Goal: Task Accomplishment & Management: Manage account settings

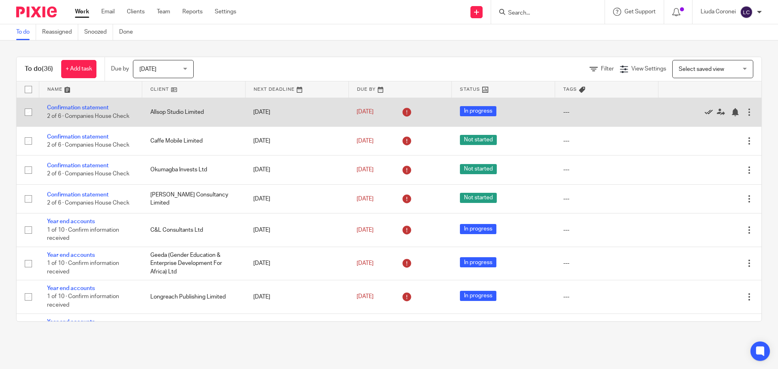
click at [705, 111] on icon at bounding box center [709, 112] width 8 height 8
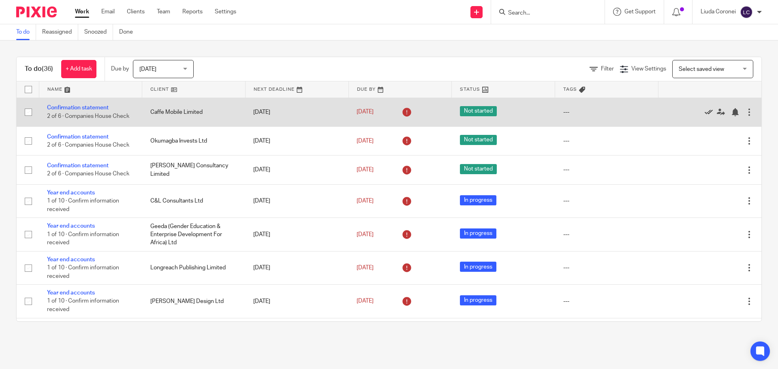
click at [705, 113] on icon at bounding box center [709, 112] width 8 height 8
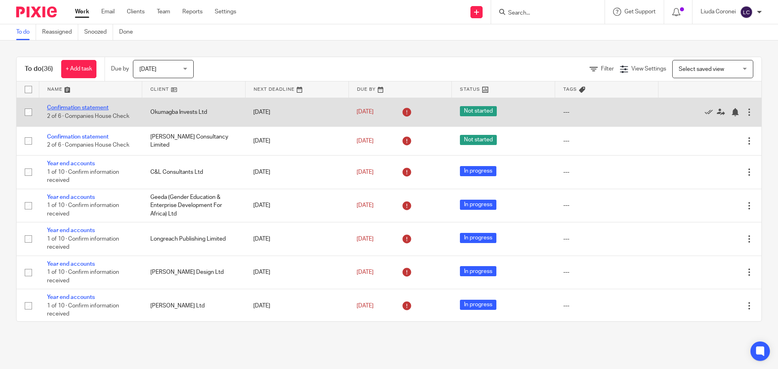
click at [92, 106] on link "Confirmation statement" at bounding box center [78, 108] width 62 height 6
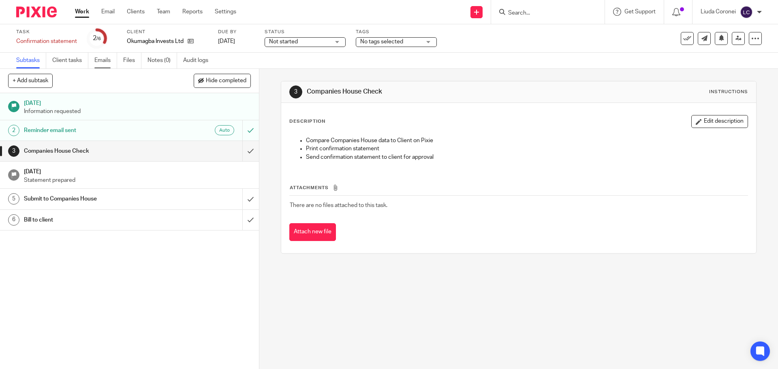
click at [107, 59] on link "Emails" at bounding box center [105, 61] width 23 height 16
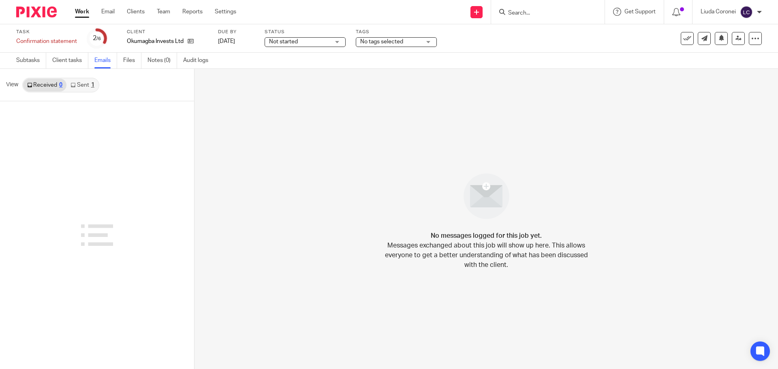
click at [81, 86] on link "Sent 1" at bounding box center [82, 85] width 32 height 13
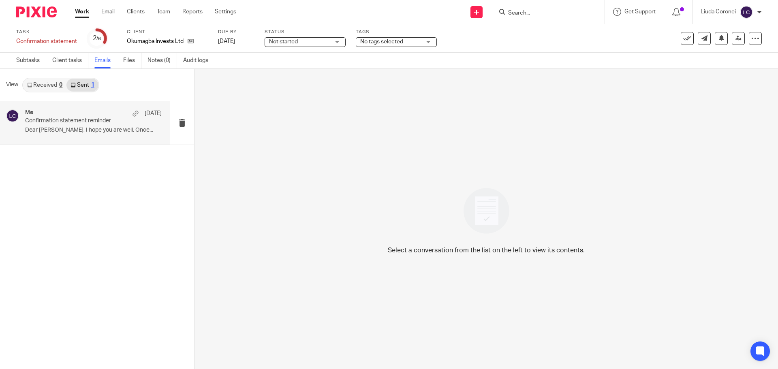
click at [73, 130] on p "Dear Mitaire, I hope you are well. Once..." at bounding box center [93, 130] width 137 height 7
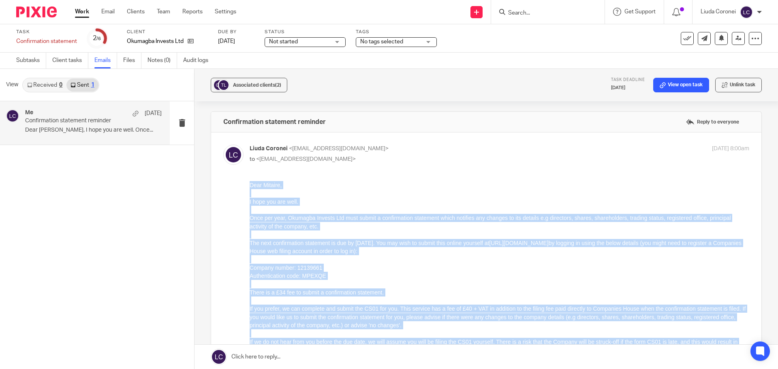
scroll to position [165, 0]
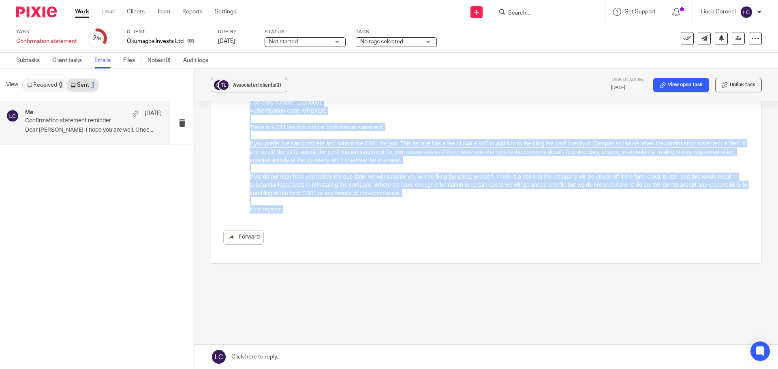
drag, startPoint x: 250, startPoint y: 19, endPoint x: 648, endPoint y: 232, distance: 451.1
click at [401, 214] on div "Dear Mitaire, I hope you are well. Once per year, Okumagba Invests Ltd must sub…" at bounding box center [500, 115] width 500 height 198
copy div "Dear Mitaire, I hope you are well. Once per year, Okumagba Invests Ltd must sub…"
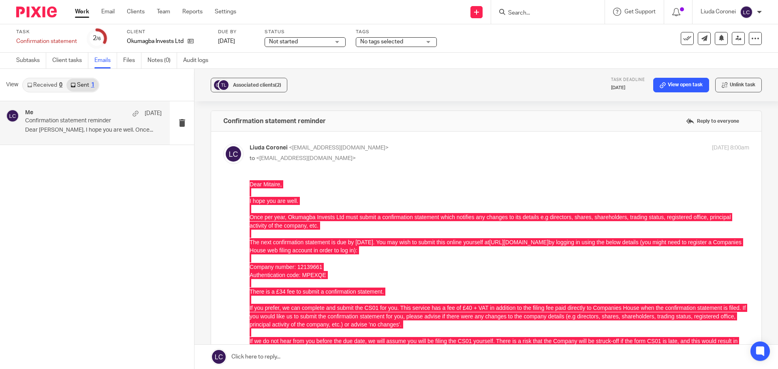
scroll to position [0, 0]
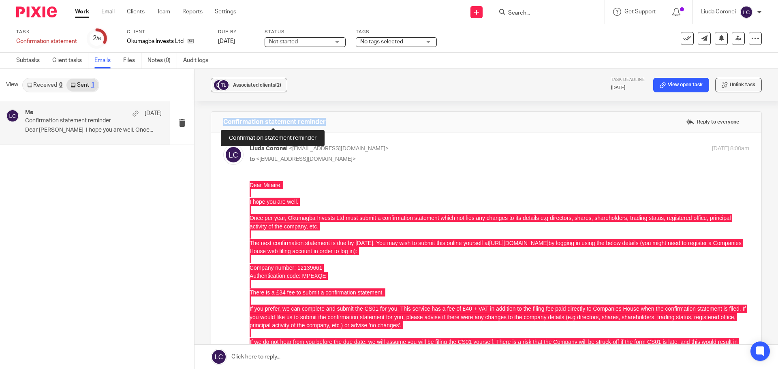
drag, startPoint x: 220, startPoint y: 123, endPoint x: 325, endPoint y: 125, distance: 104.1
click at [325, 125] on div "Confirmation statement reminder Reply to everyone" at bounding box center [486, 122] width 550 height 20
copy h4 "Confirmation statement reminder"
click at [82, 11] on link "Work" at bounding box center [82, 12] width 14 height 8
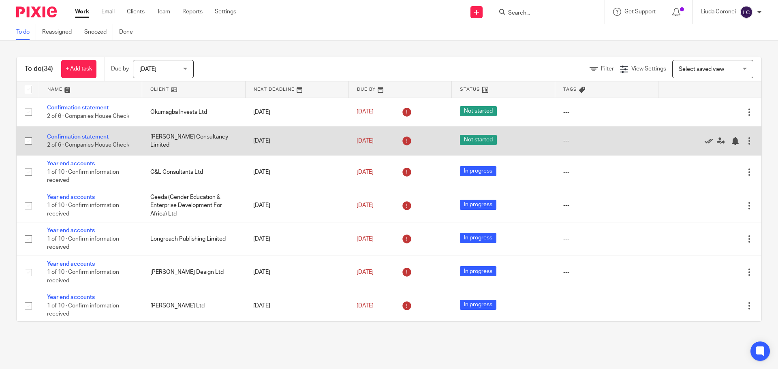
click at [705, 141] on icon at bounding box center [709, 141] width 8 height 8
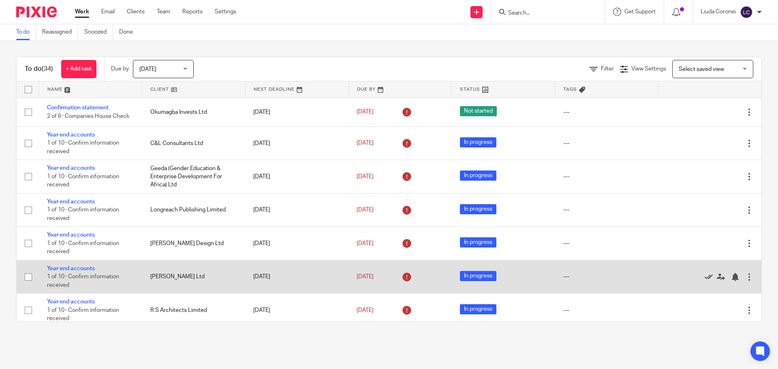
click at [705, 279] on icon at bounding box center [709, 277] width 8 height 8
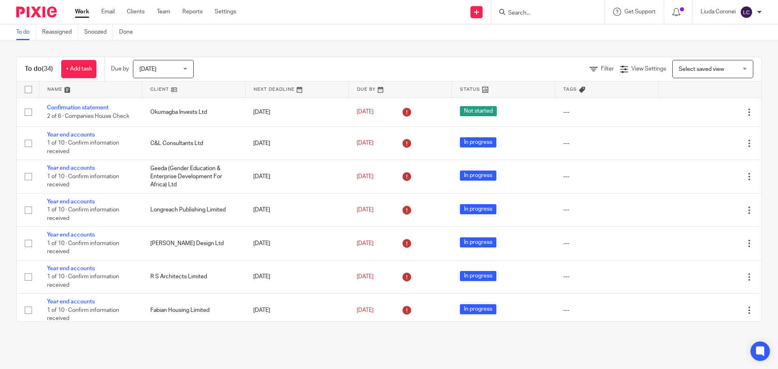
click at [529, 12] on input "Search" at bounding box center [543, 13] width 73 height 7
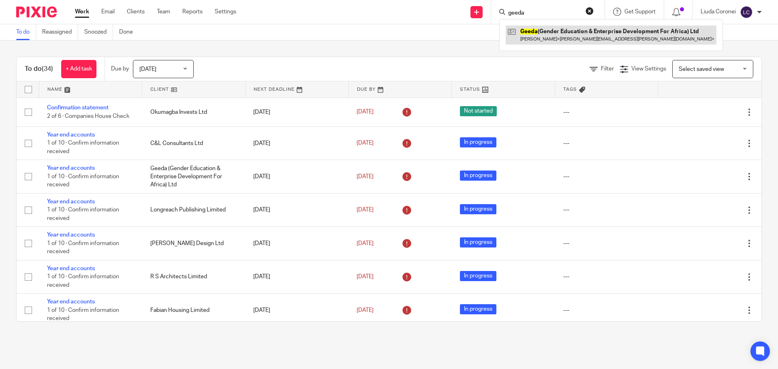
type input "geeda"
click at [557, 34] on link at bounding box center [611, 35] width 211 height 19
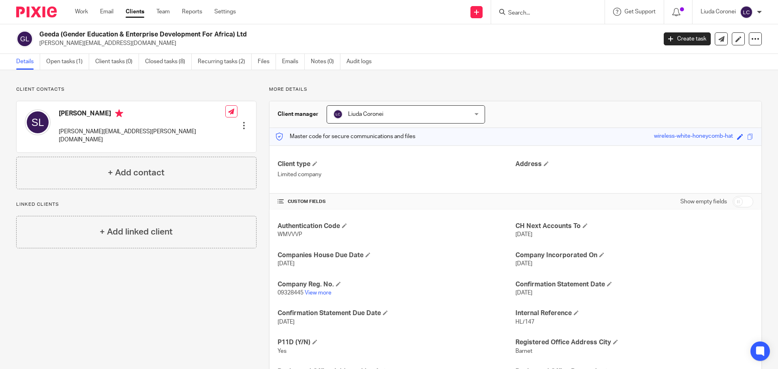
click at [242, 122] on div at bounding box center [244, 126] width 8 height 8
click at [195, 131] on link "Edit contact" at bounding box center [205, 132] width 77 height 12
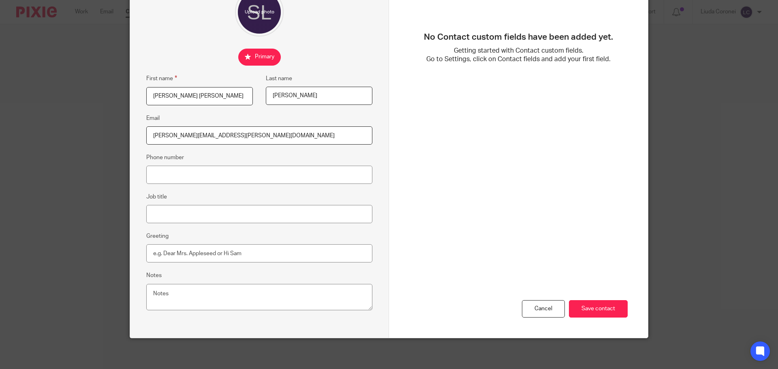
scroll to position [90, 0]
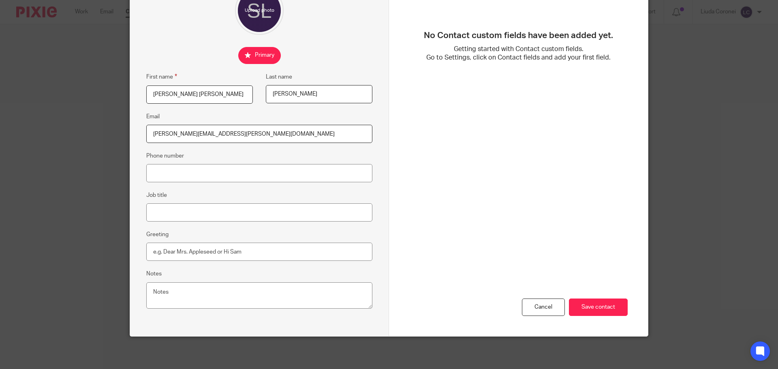
click at [690, 130] on div "Edit contact First name [PERSON_NAME] [PERSON_NAME] Last name [PERSON_NAME] Ema…" at bounding box center [389, 184] width 778 height 369
